Goal: Navigation & Orientation: Find specific page/section

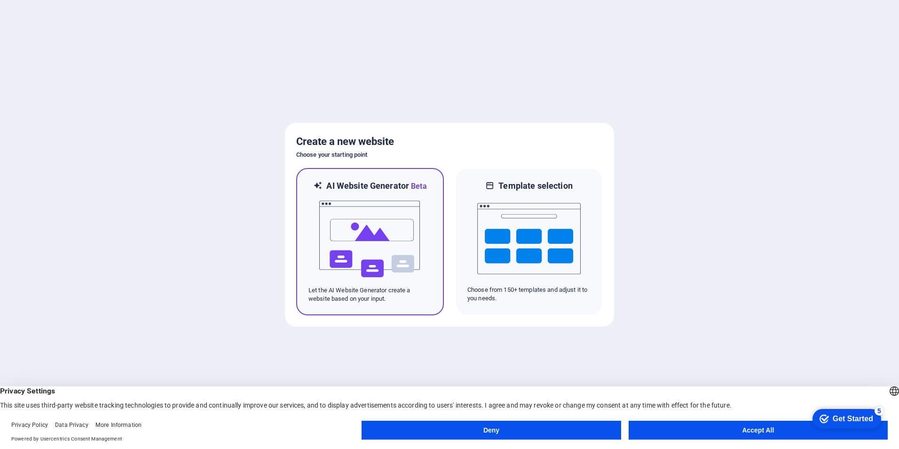
click at [349, 231] on img at bounding box center [369, 239] width 103 height 94
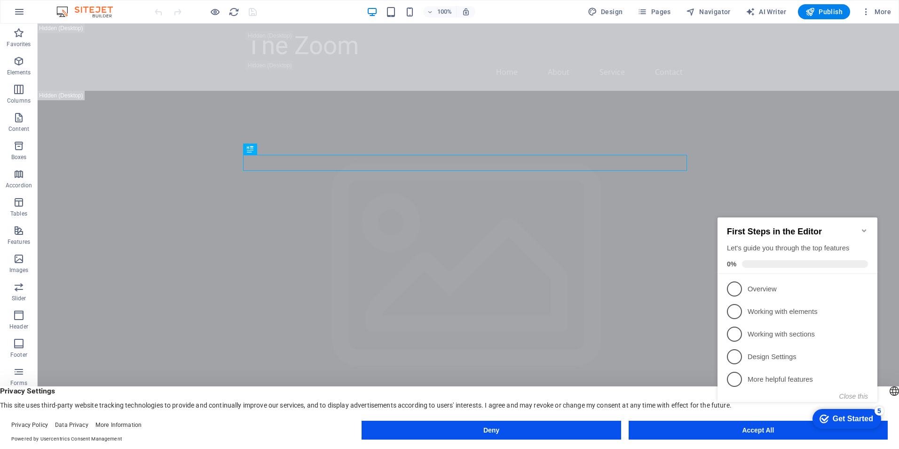
click at [862, 228] on icon "Minimize checklist" at bounding box center [864, 231] width 8 height 8
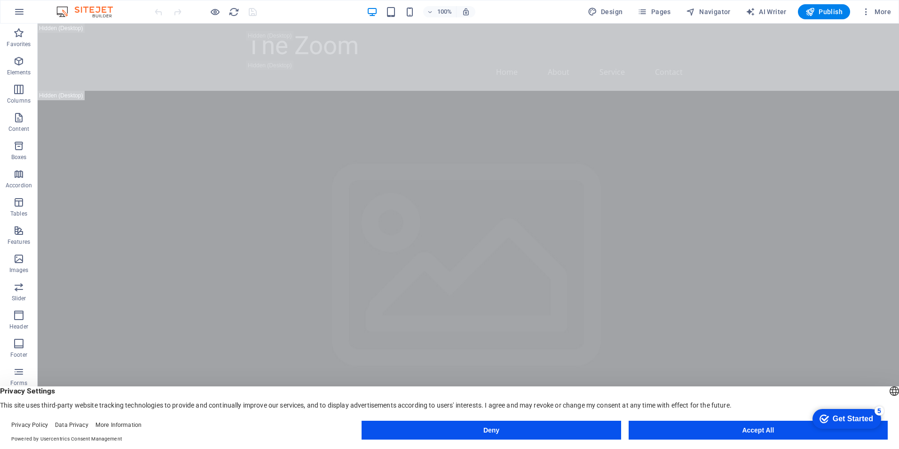
drag, startPoint x: 898, startPoint y: 97, endPoint x: 902, endPoint y: 33, distance: 64.5
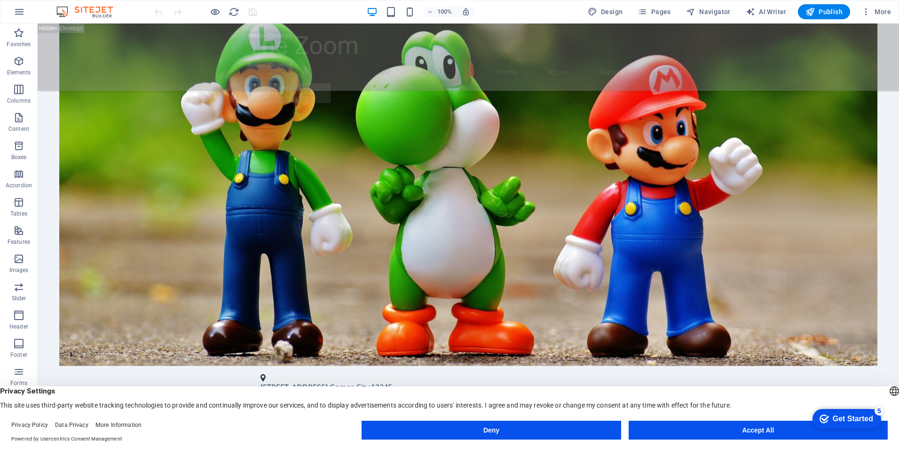
scroll to position [2022, 0]
